Goal: Submit feedback/report problem

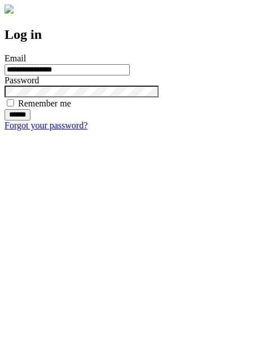
click at [30, 121] on input "******" at bounding box center [18, 114] width 26 height 11
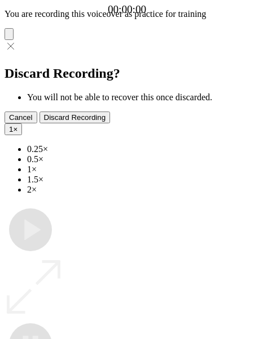
type input "**********"
